Goal: Information Seeking & Learning: Learn about a topic

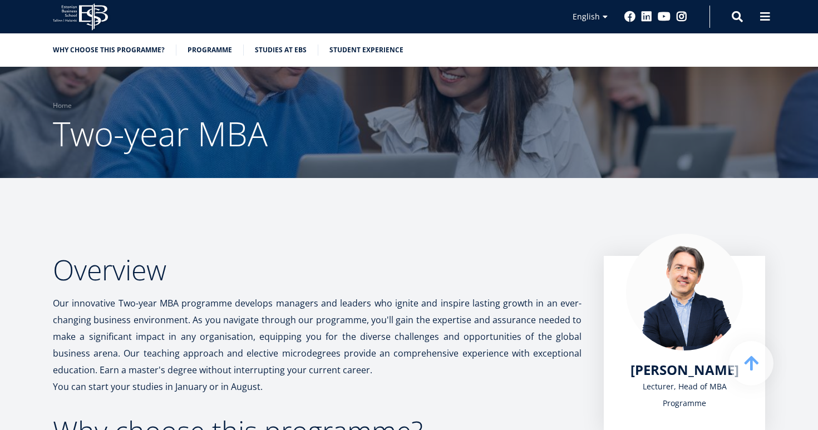
scroll to position [1895, 0]
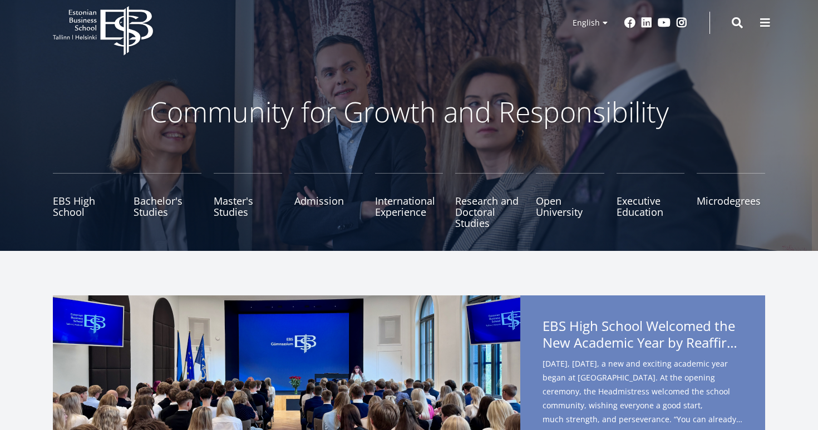
scroll to position [23, 0]
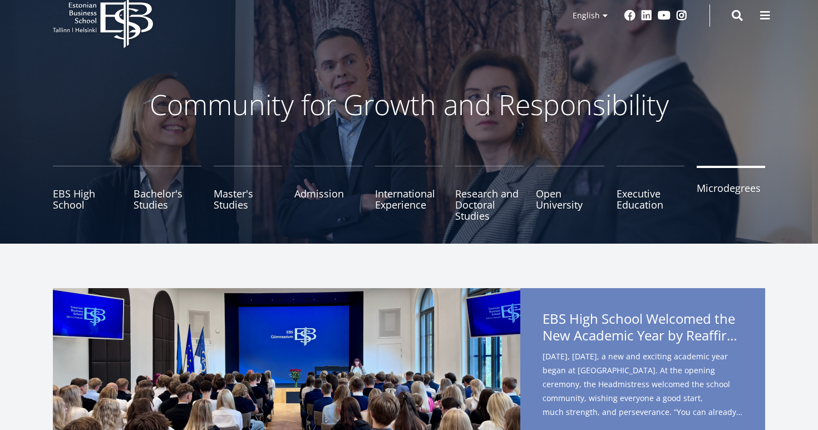
click at [717, 193] on link "Microdegrees" at bounding box center [731, 194] width 68 height 56
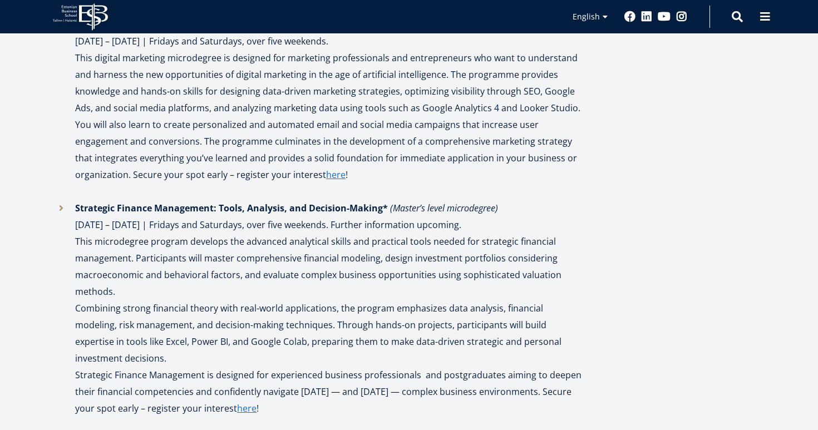
scroll to position [1641, 0]
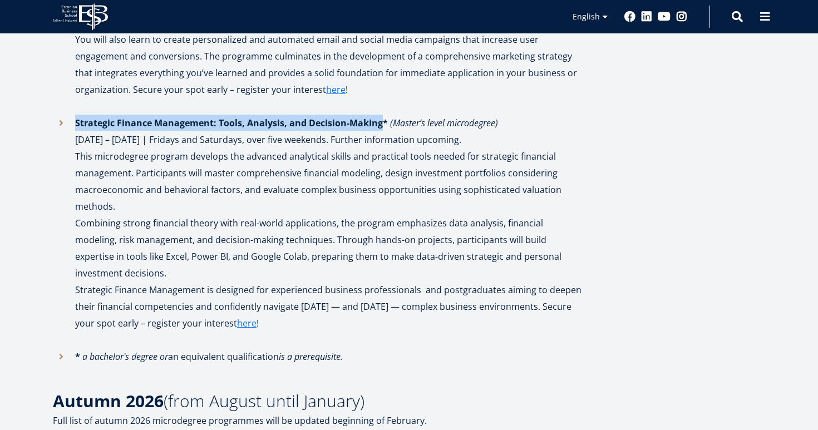
drag, startPoint x: 74, startPoint y: 125, endPoint x: 379, endPoint y: 122, distance: 305.4
click at [379, 122] on li "Strategic Finance Management: Tools, Analysis, and Decision-Making * (Master’s …" at bounding box center [317, 232] width 529 height 234
copy strong "Strategic Finance Management: Tools, Analysis, and Decision-Making"
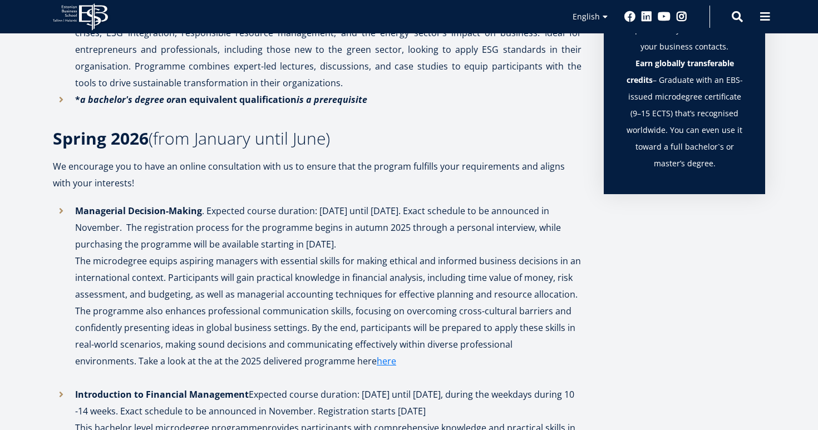
scroll to position [913, 0]
